Goal: Error: Use online tool/utility

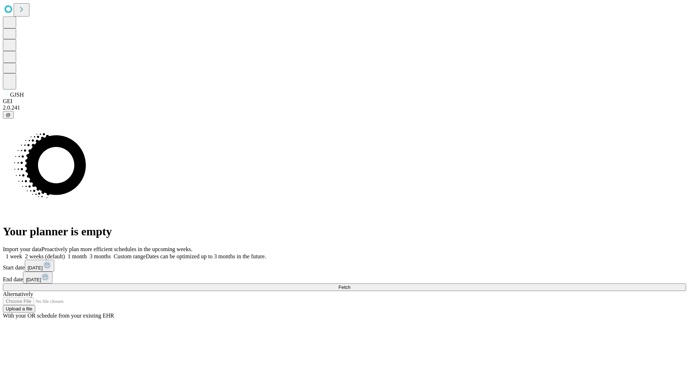
click at [350, 284] on span "Fetch" at bounding box center [345, 286] width 12 height 5
